Goal: Transaction & Acquisition: Purchase product/service

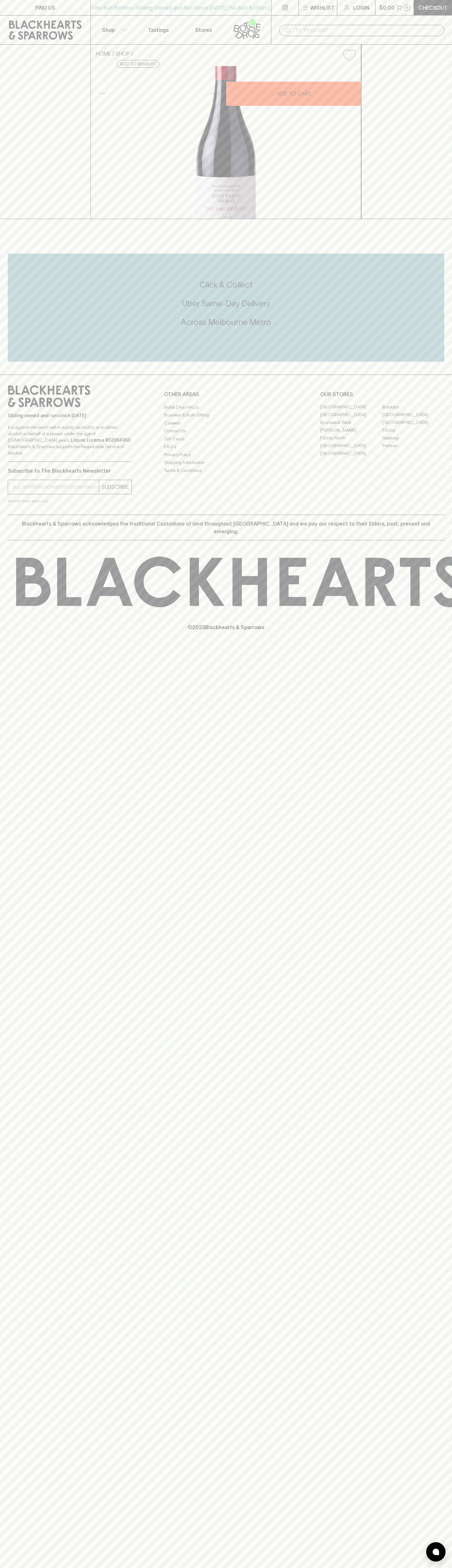
click at [382, 10] on p "$0.00" at bounding box center [386, 7] width 15 height 8
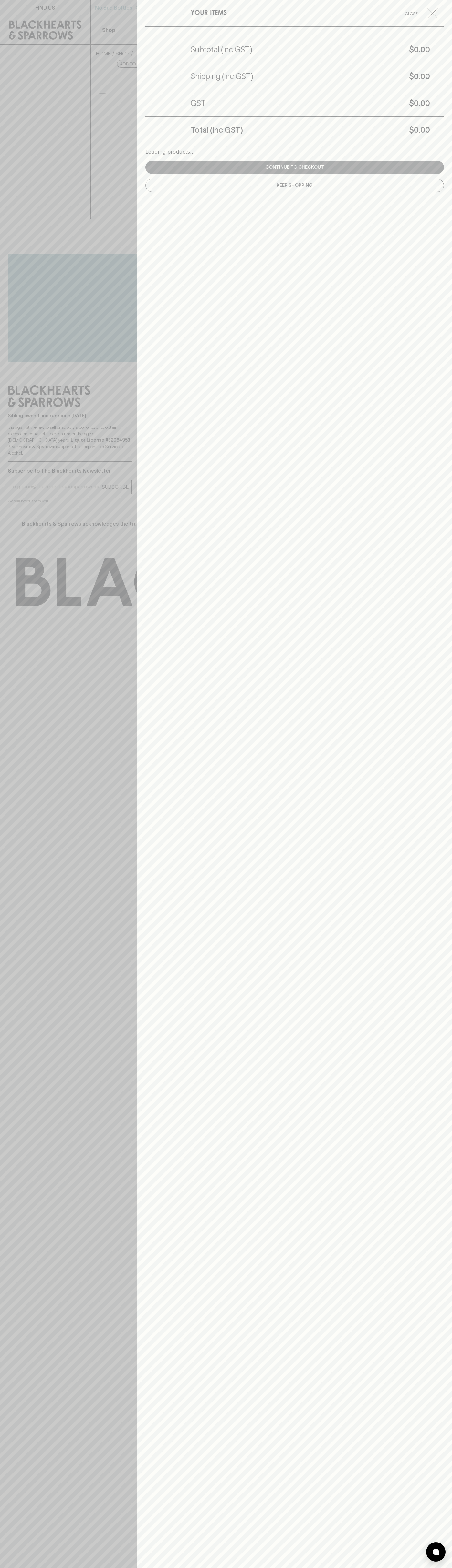
click at [433, 511] on div "YOUR ITEMS Close Subtotal (inc GST) $0.00 Shipping (inc GST) $0.00 GST $0.00 To…" at bounding box center [294, 784] width 314 height 1568
click at [73, 1567] on html "FIND US | No Bad Bottles | Sibling Owned and Run Since 2006 | No Bad Bottles | …" at bounding box center [226, 784] width 452 height 1568
click at [20, 997] on div at bounding box center [226, 784] width 452 height 1568
